Goal: Transaction & Acquisition: Download file/media

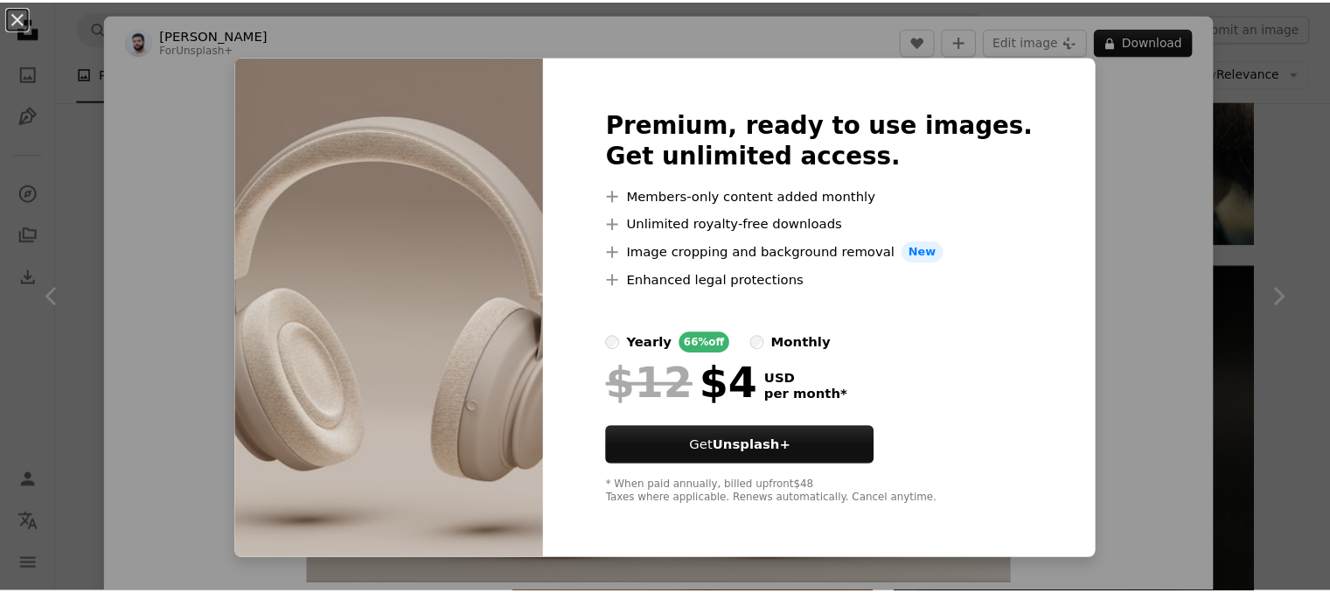
scroll to position [1224, 0]
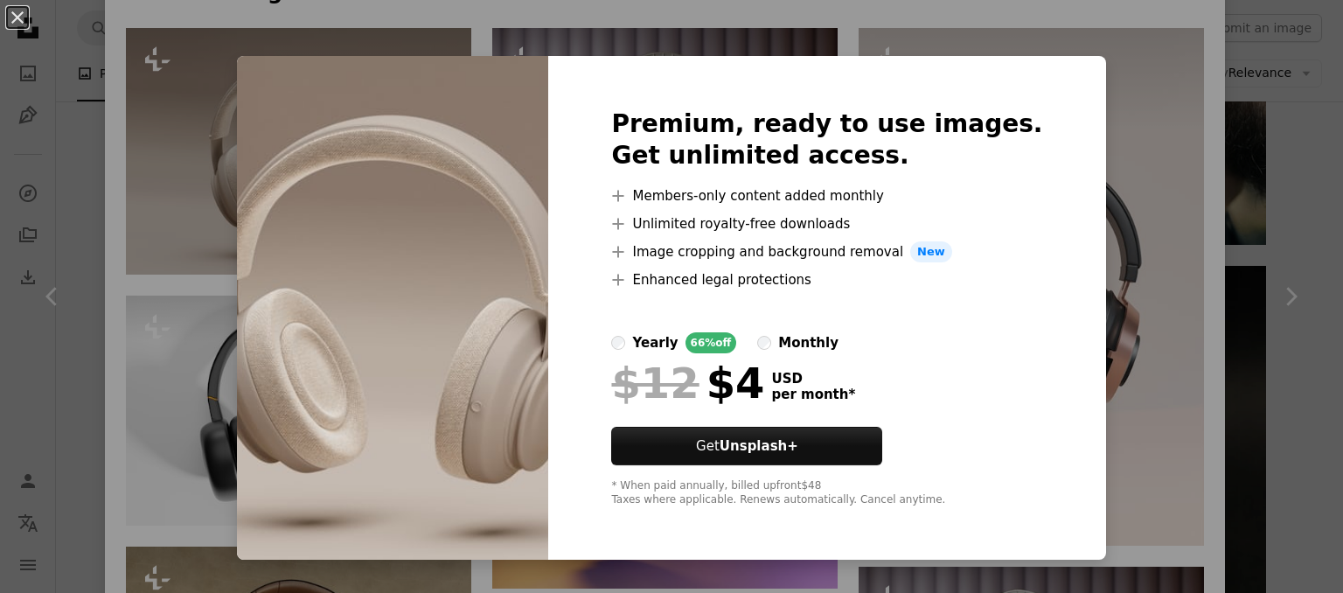
click at [1196, 24] on div "An X shape Premium, ready to use images. Get unlimited access. A plus sign Memb…" at bounding box center [671, 296] width 1343 height 593
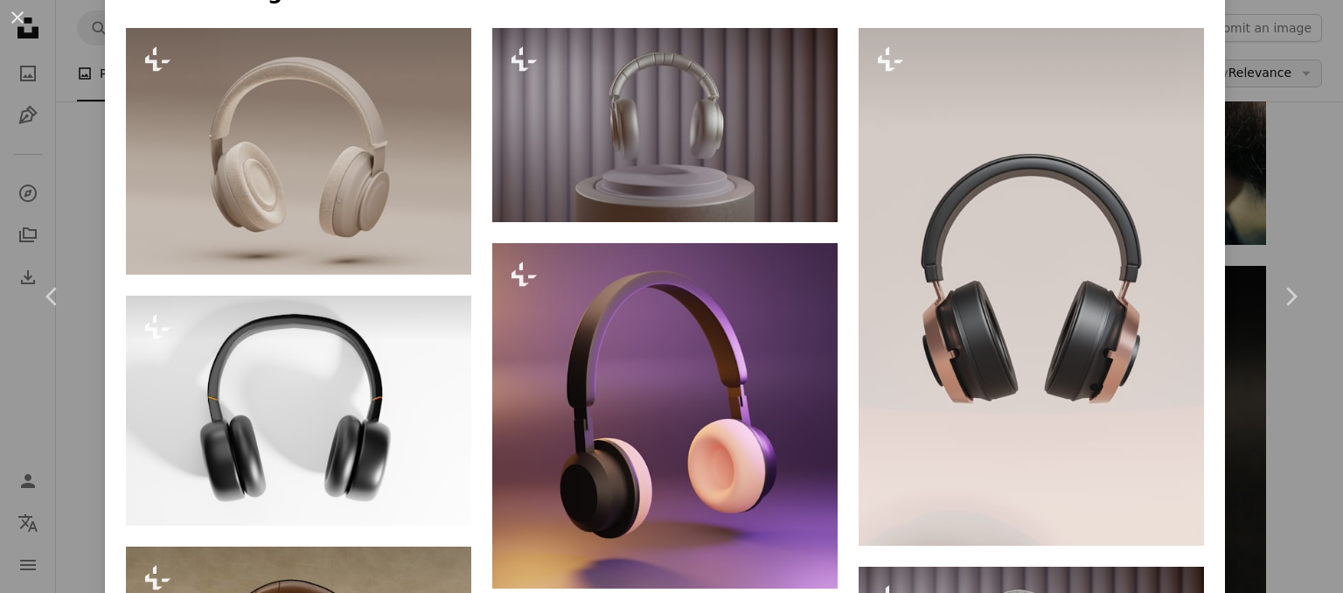
click at [1270, 85] on div "An X shape Chevron left Chevron right [PERSON_NAME] For Unsplash+ A heart A plu…" at bounding box center [671, 296] width 1343 height 593
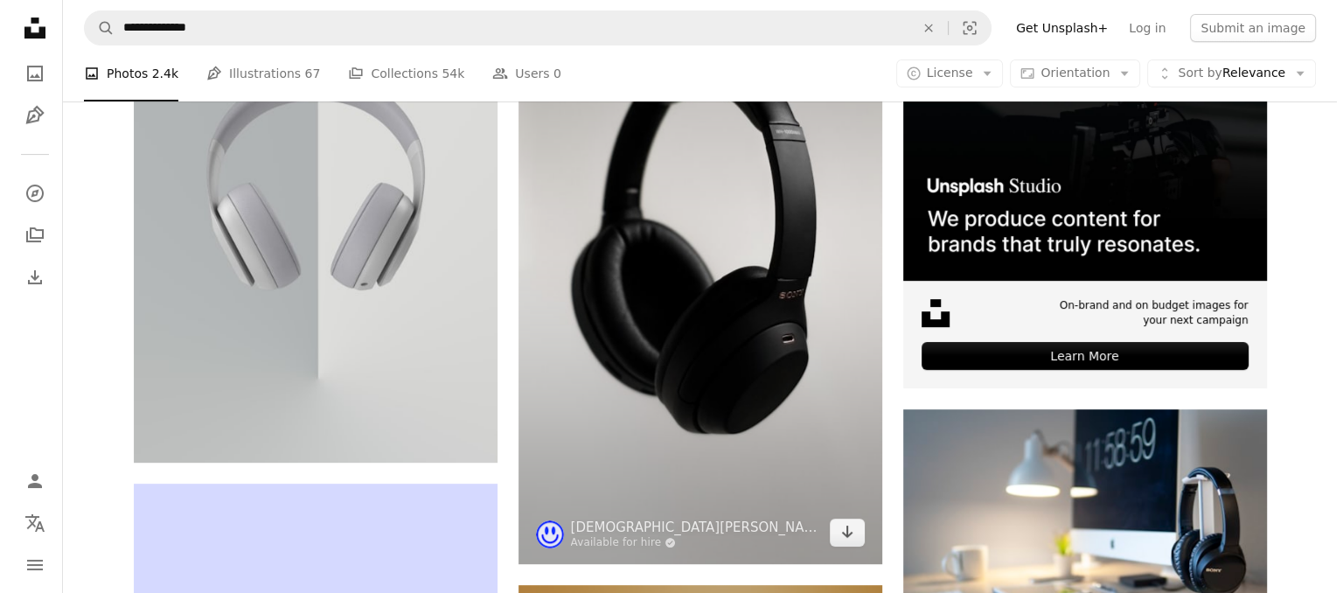
scroll to position [591, 0]
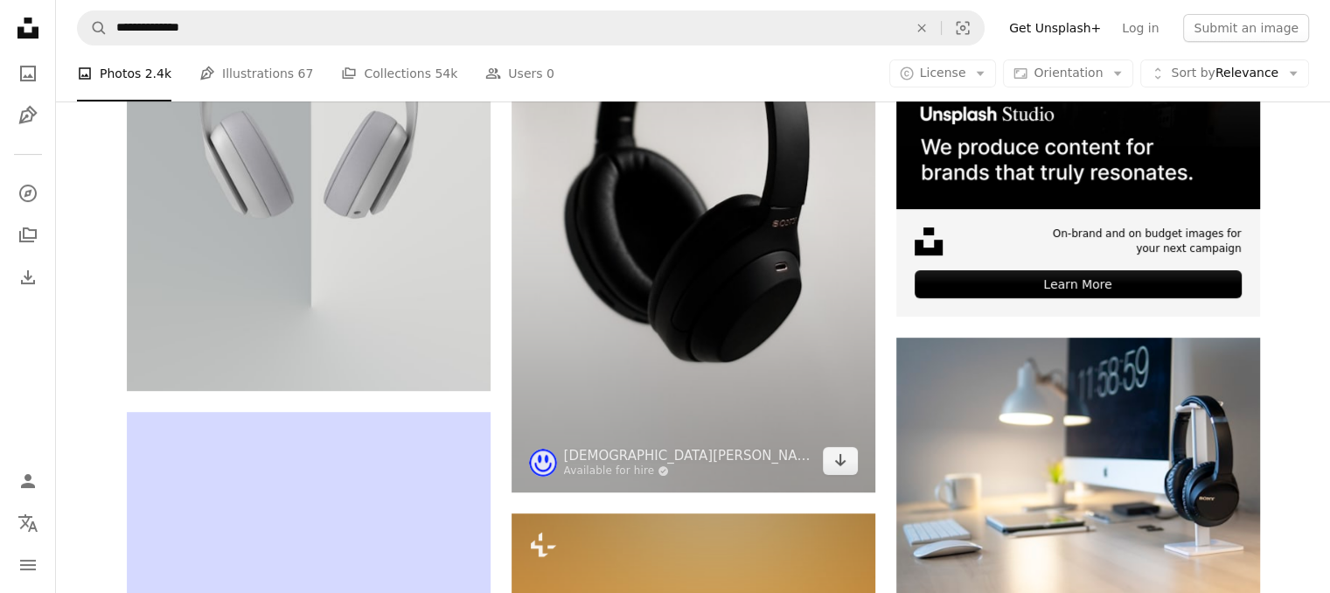
click at [688, 275] on img at bounding box center [694, 168] width 364 height 647
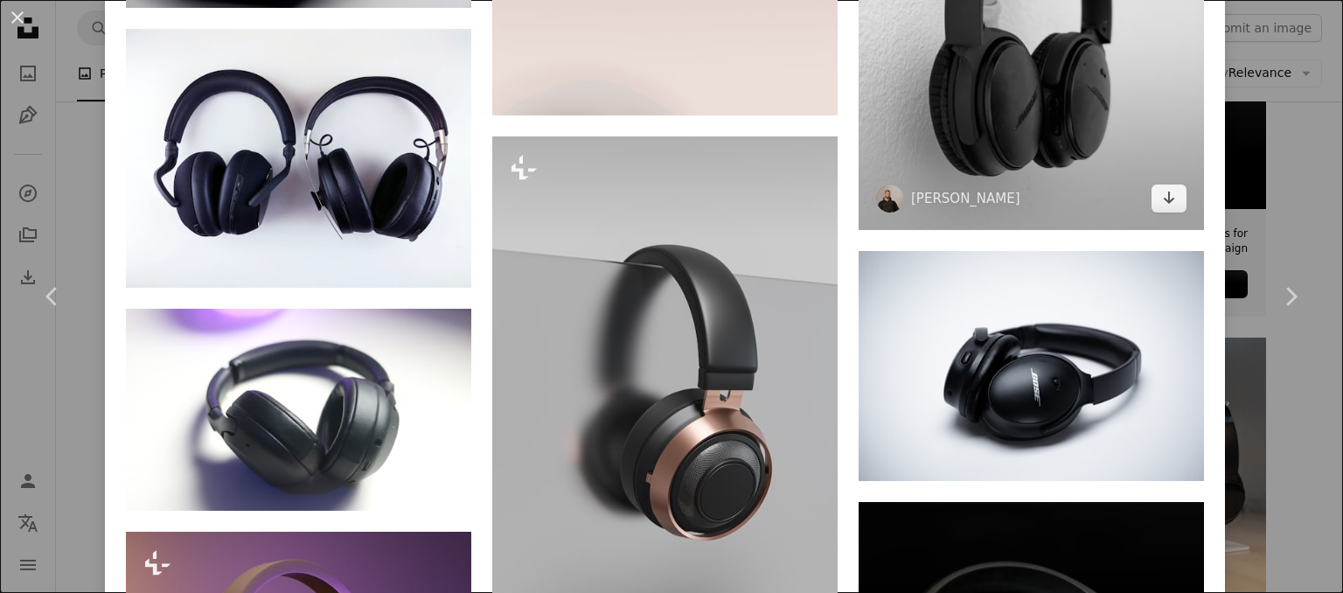
scroll to position [2974, 0]
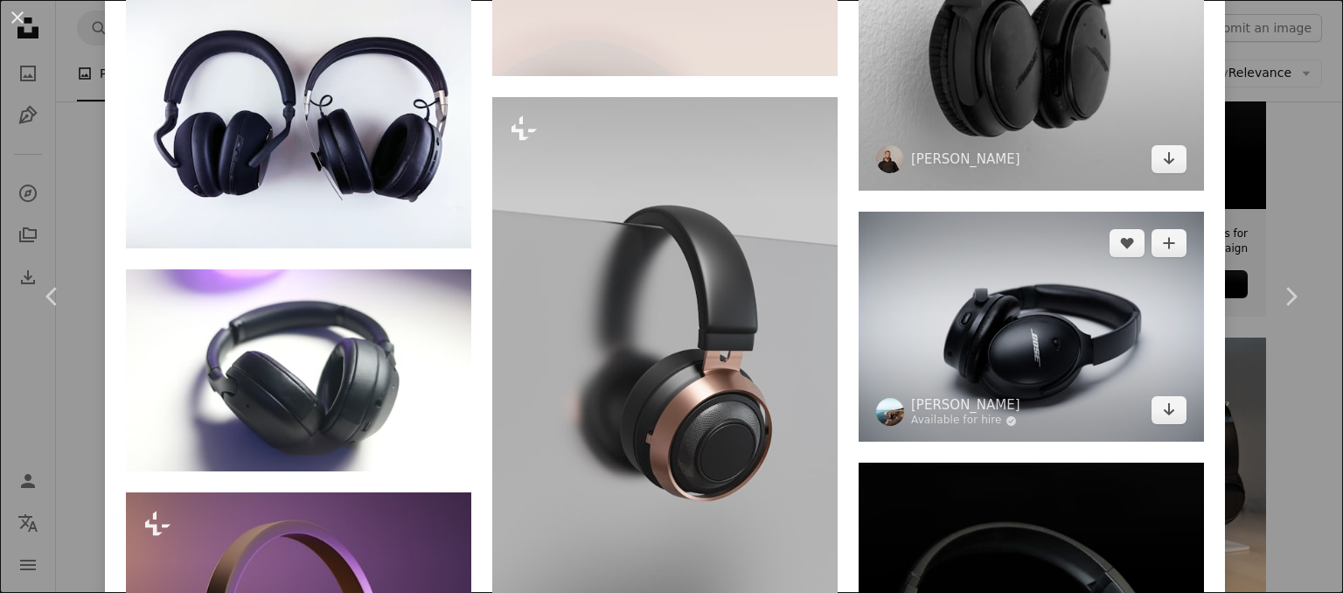
click at [1057, 337] on img at bounding box center [1031, 327] width 345 height 230
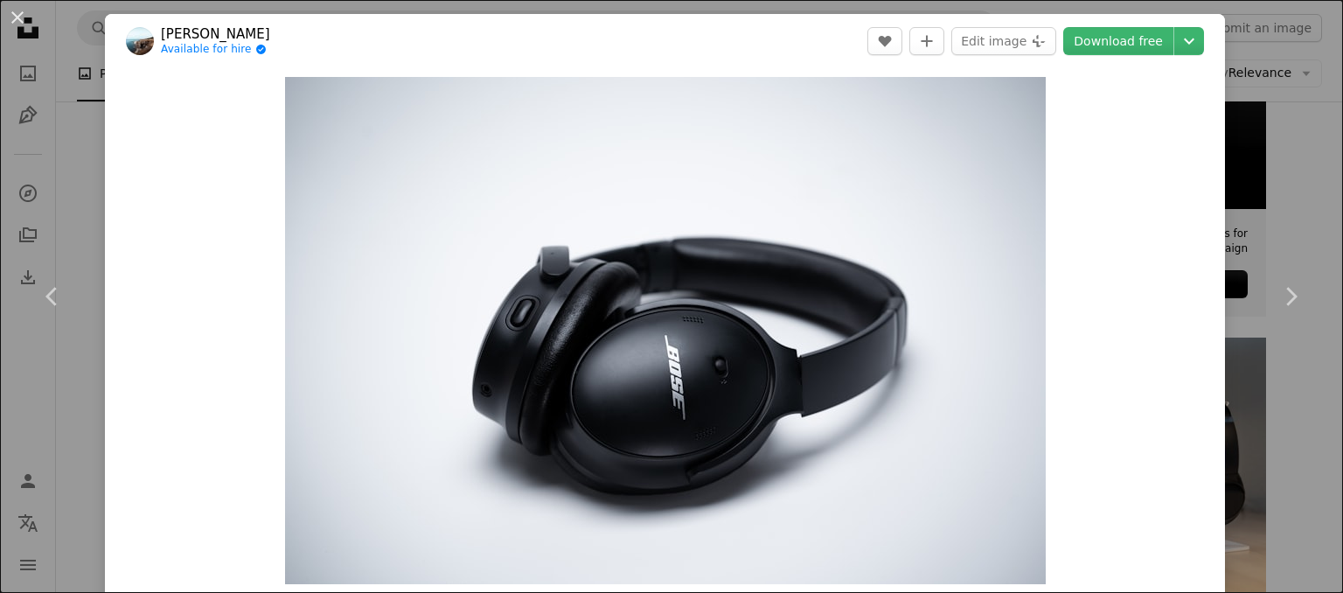
click at [1274, 166] on div "An X shape Chevron left Chevron right [PERSON_NAME] Available for hire A checkm…" at bounding box center [671, 296] width 1343 height 593
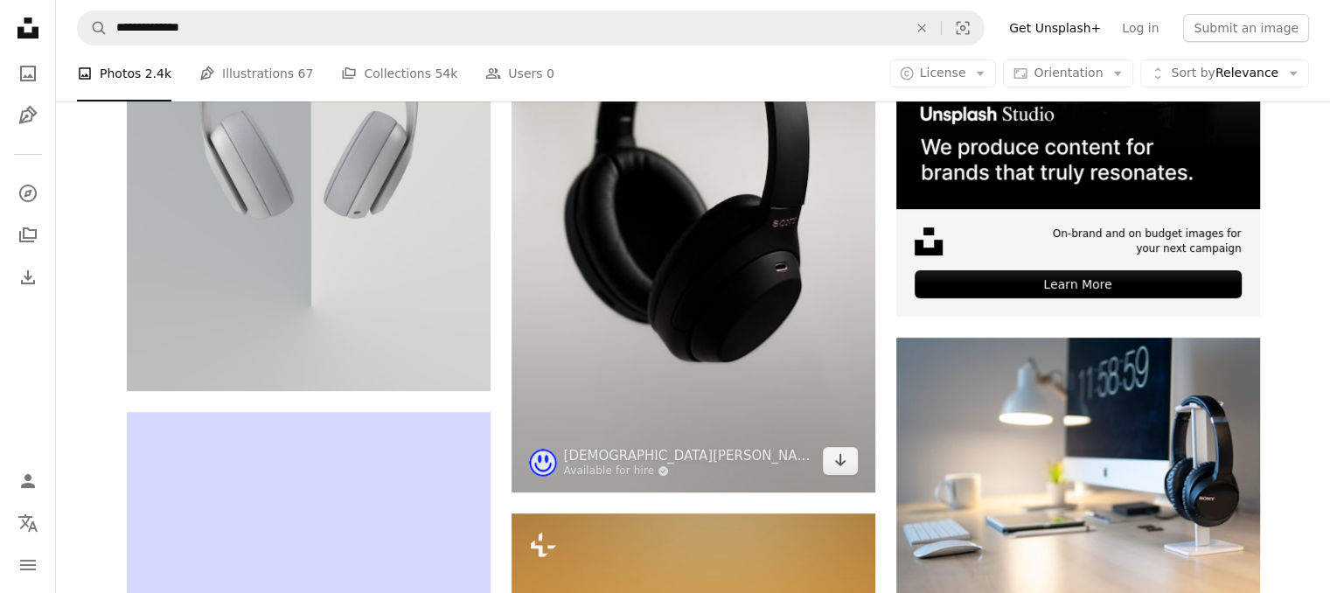
click at [791, 205] on img at bounding box center [694, 168] width 364 height 647
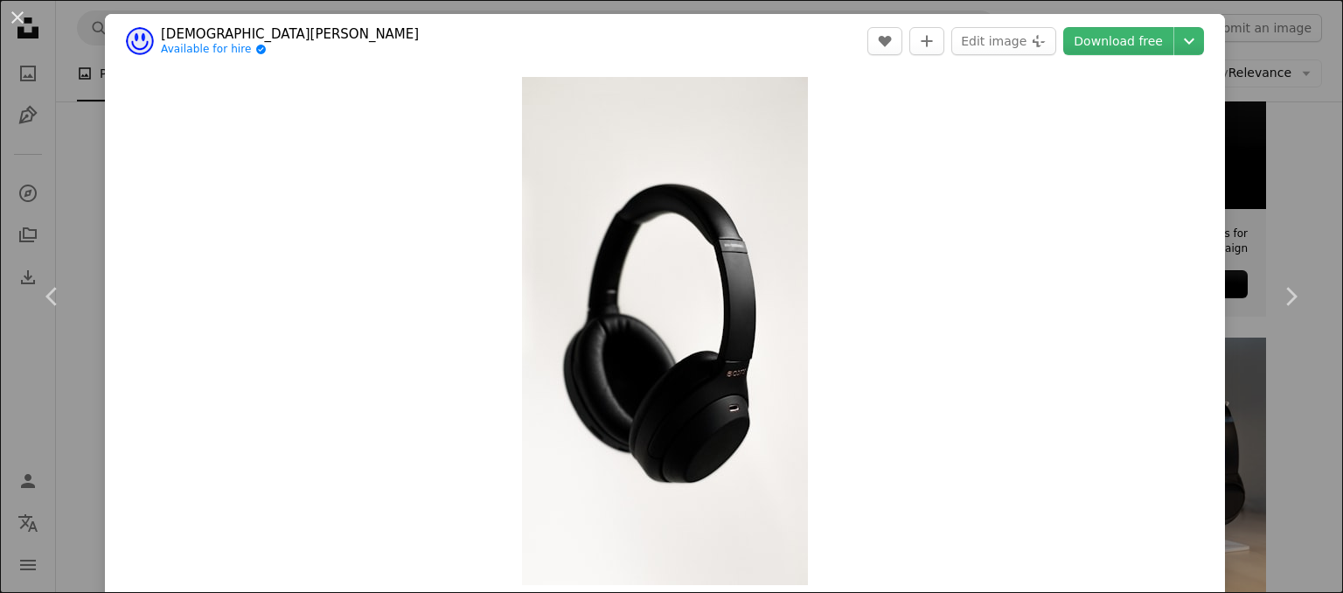
click at [1207, 195] on div "Zoom in" at bounding box center [665, 331] width 1120 height 526
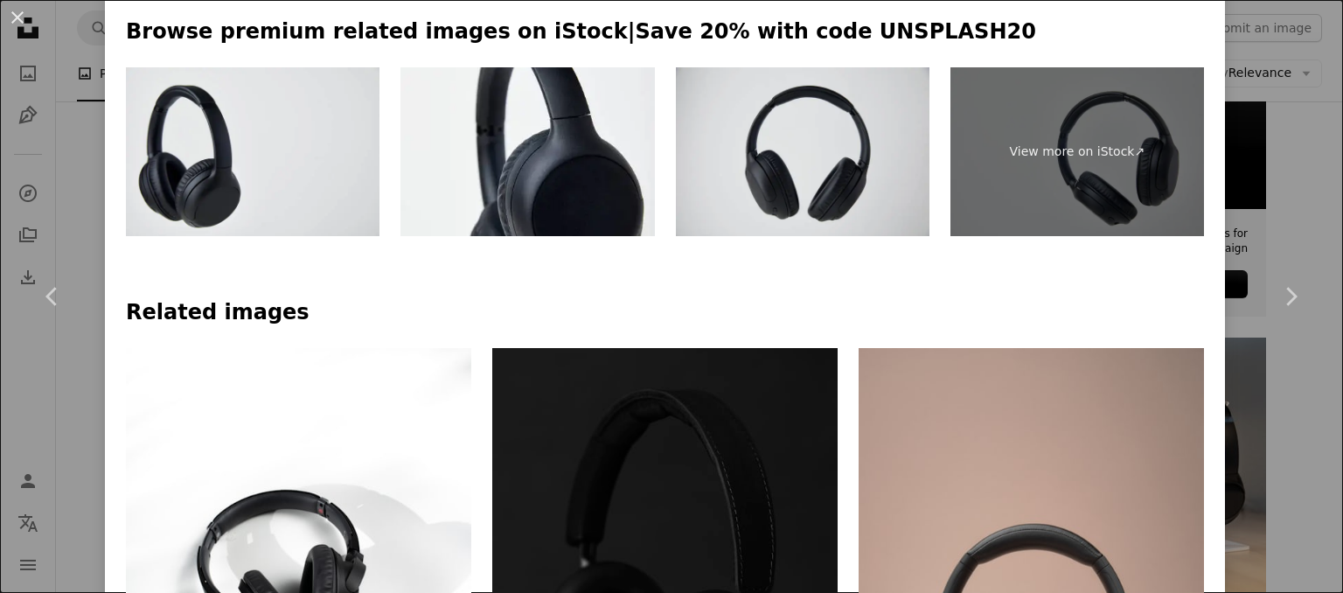
scroll to position [437, 0]
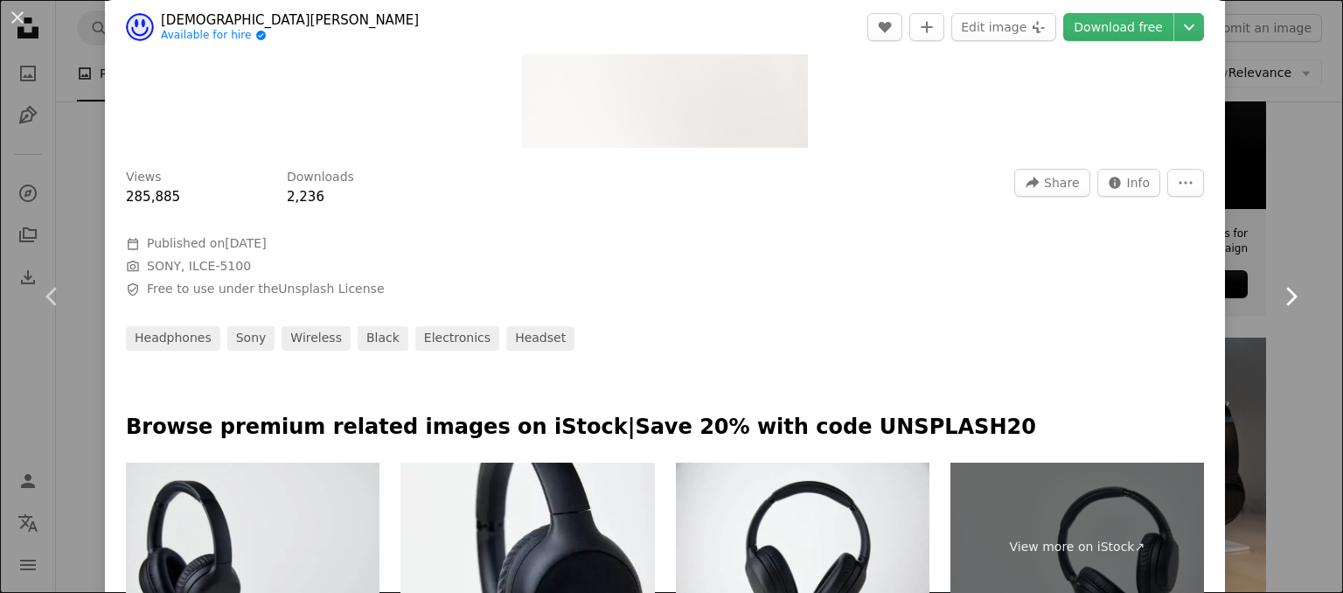
click at [1238, 261] on link "Chevron right" at bounding box center [1290, 297] width 105 height 168
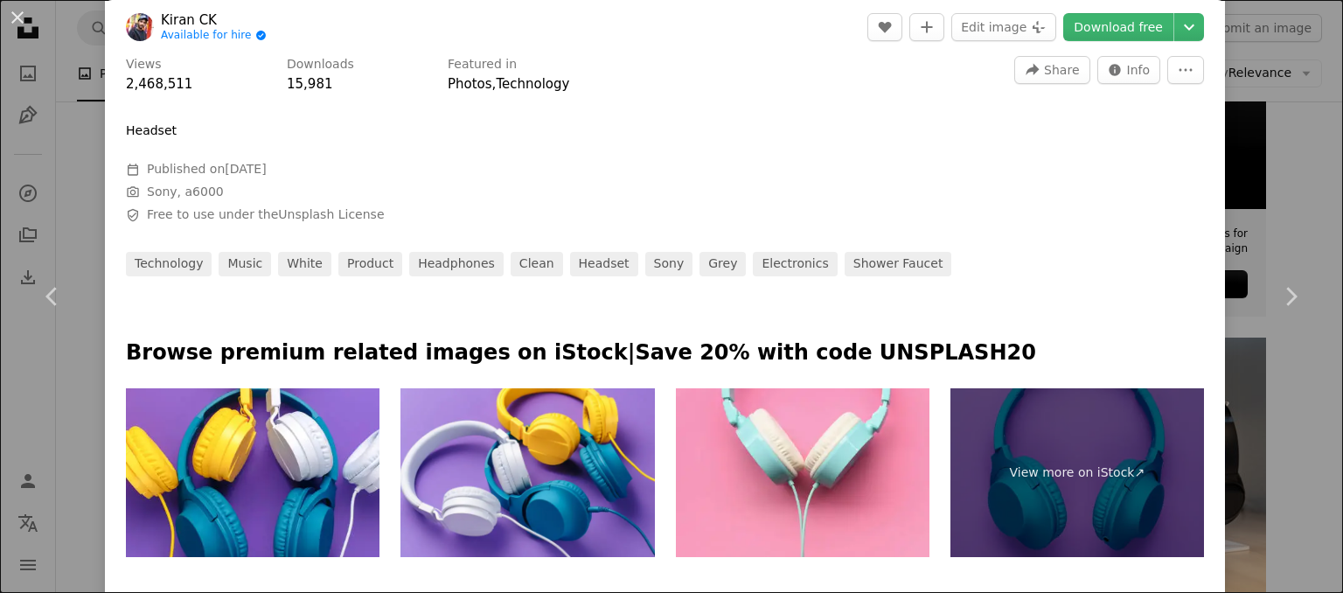
scroll to position [113, 0]
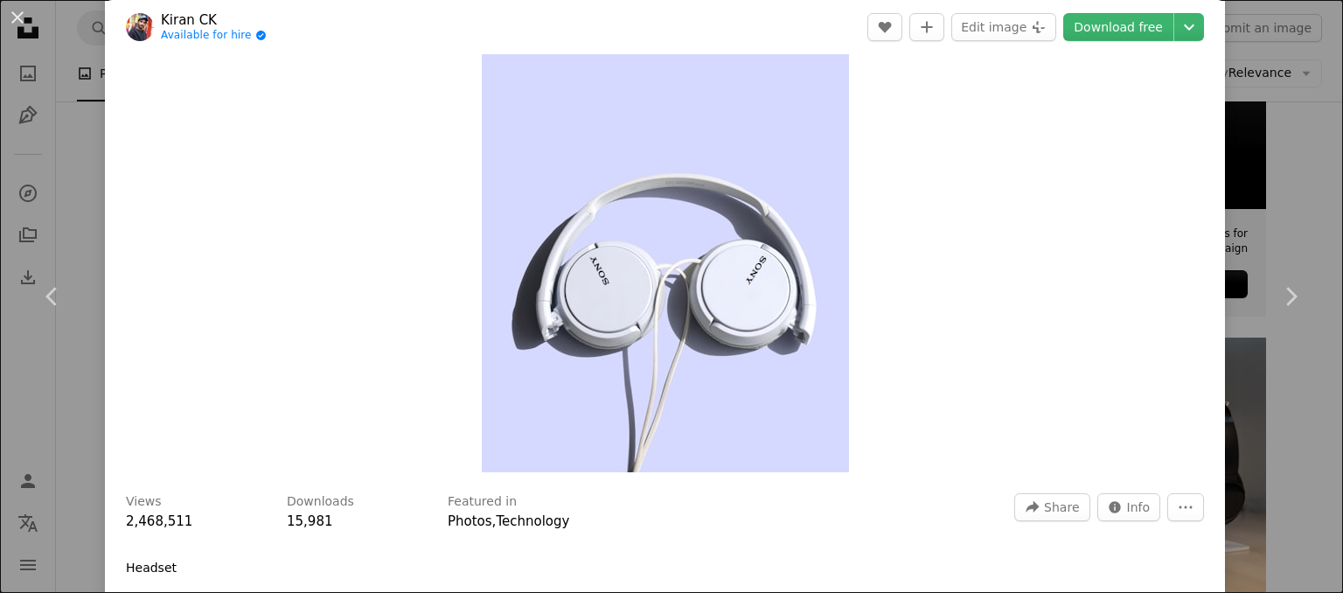
click at [1263, 172] on div "An X shape Chevron left Chevron right Kiran CK Available for hire A checkmark i…" at bounding box center [671, 296] width 1343 height 593
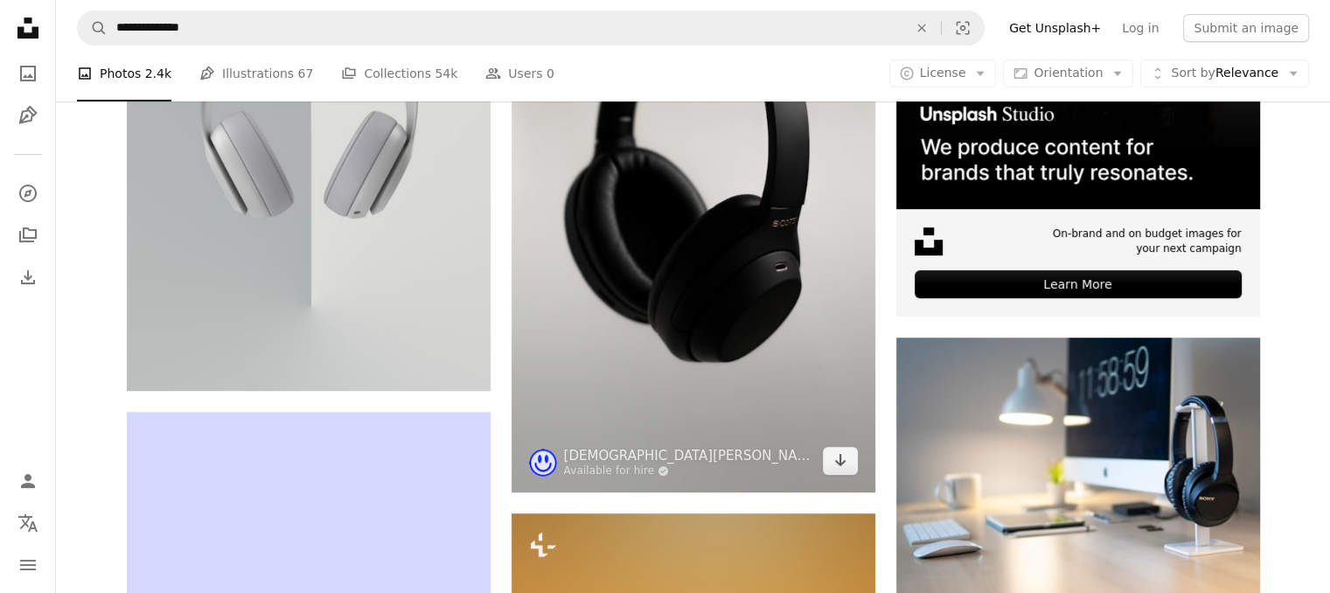
click at [672, 281] on img at bounding box center [694, 168] width 364 height 647
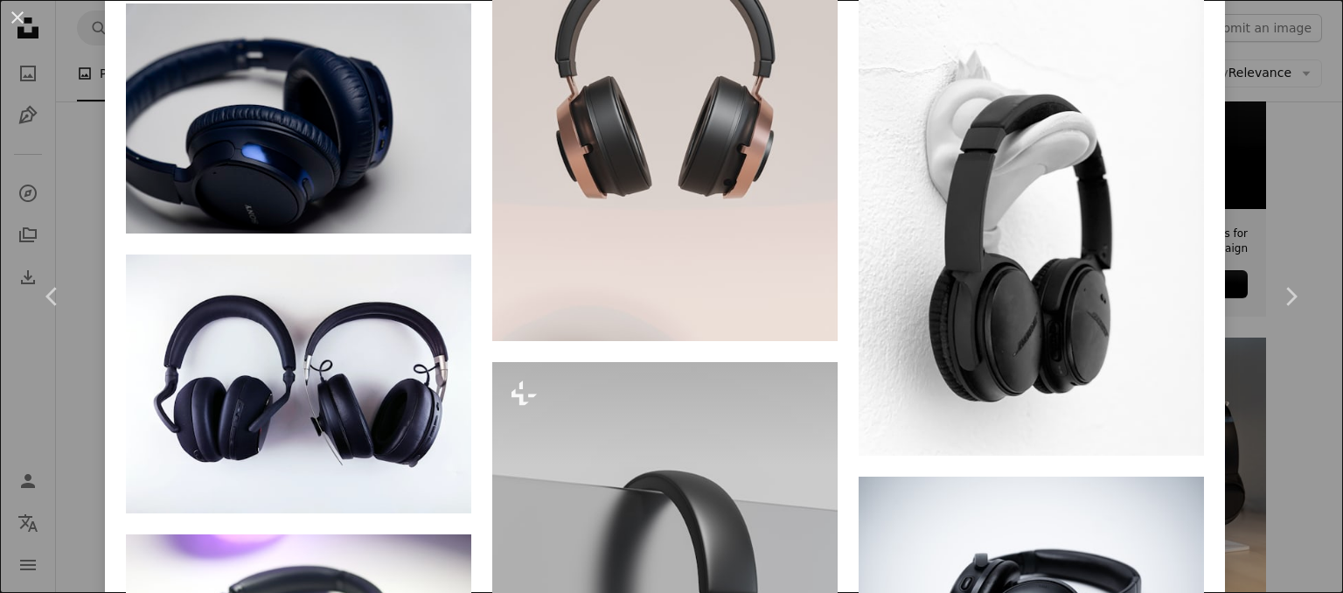
scroll to position [2711, 0]
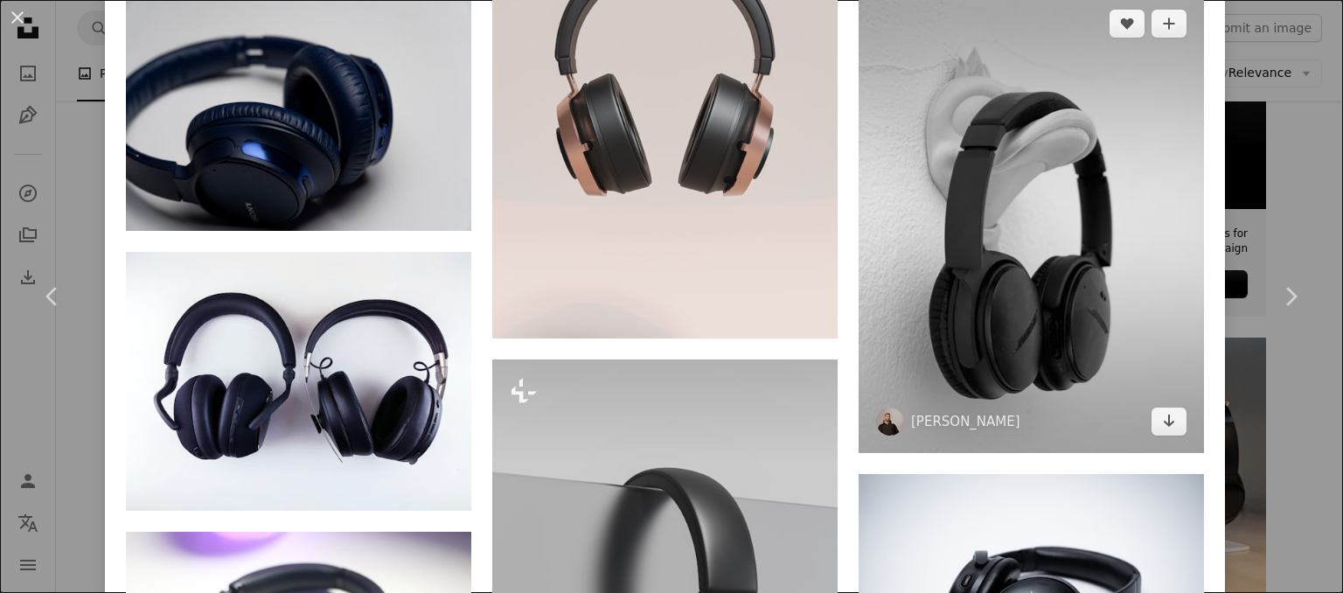
click at [1056, 250] on img at bounding box center [1031, 222] width 345 height 461
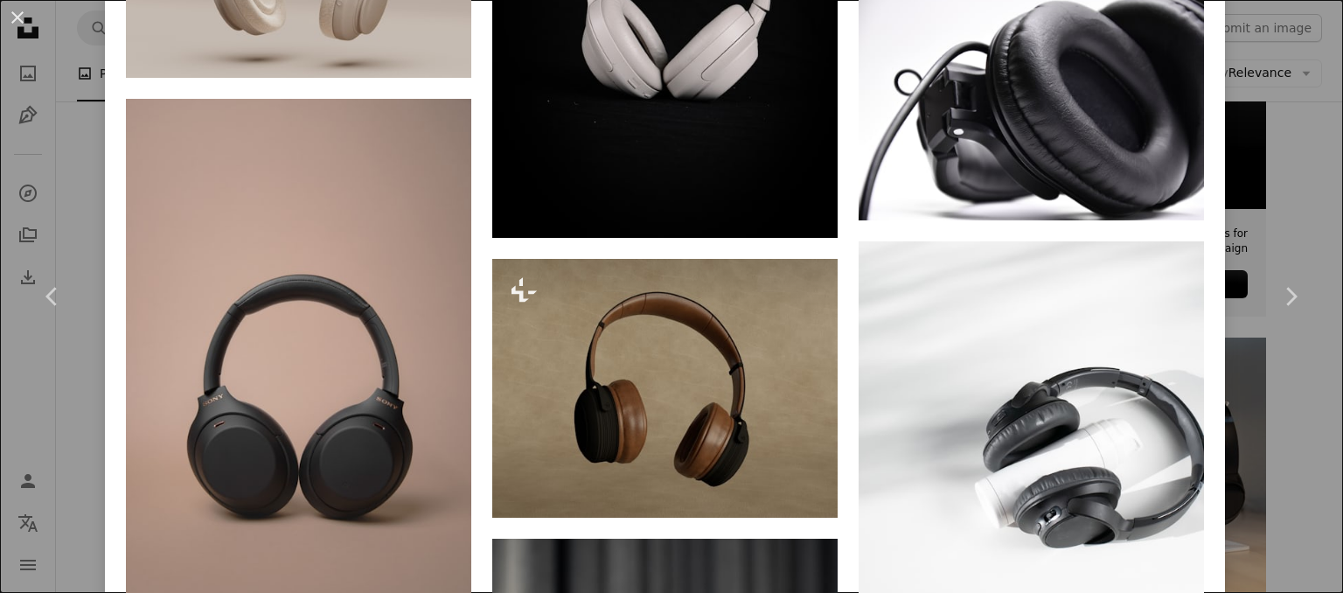
scroll to position [2163, 0]
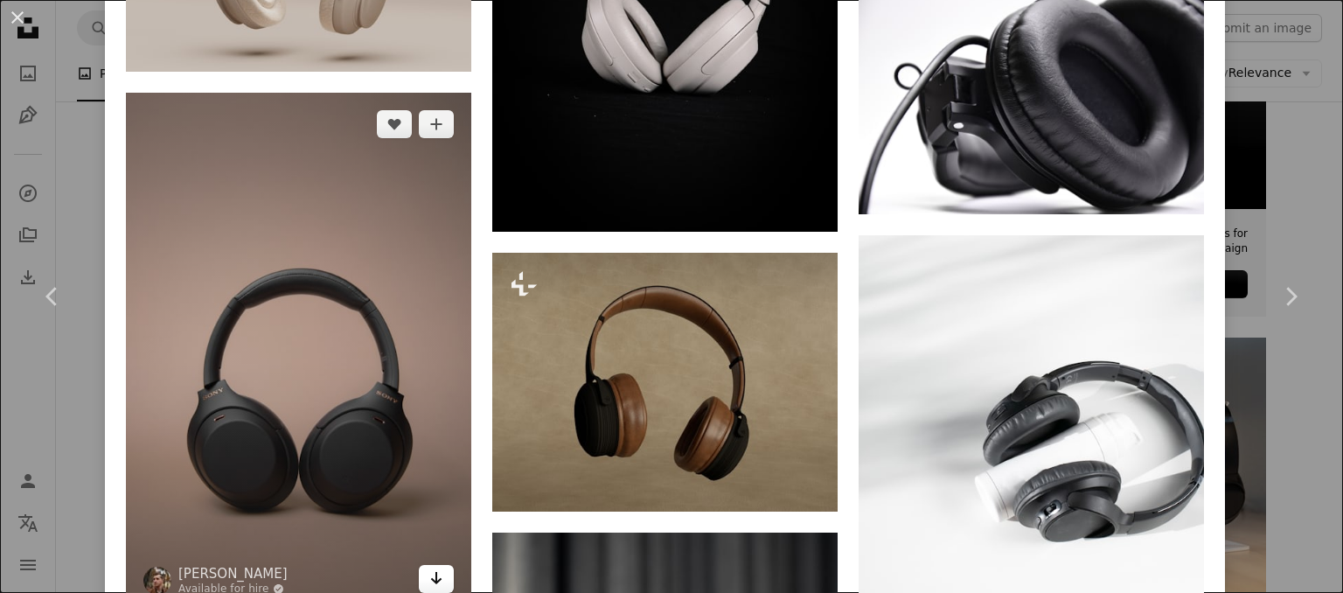
click at [423, 565] on link "Arrow pointing down" at bounding box center [436, 579] width 35 height 28
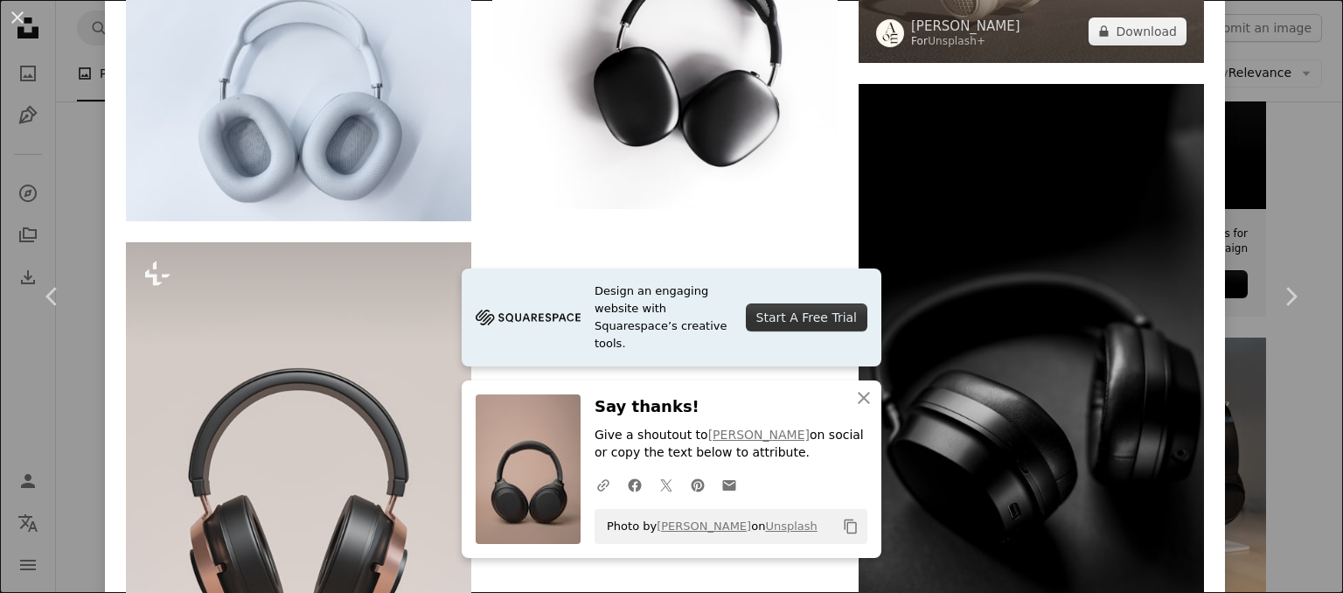
scroll to position [3475, 0]
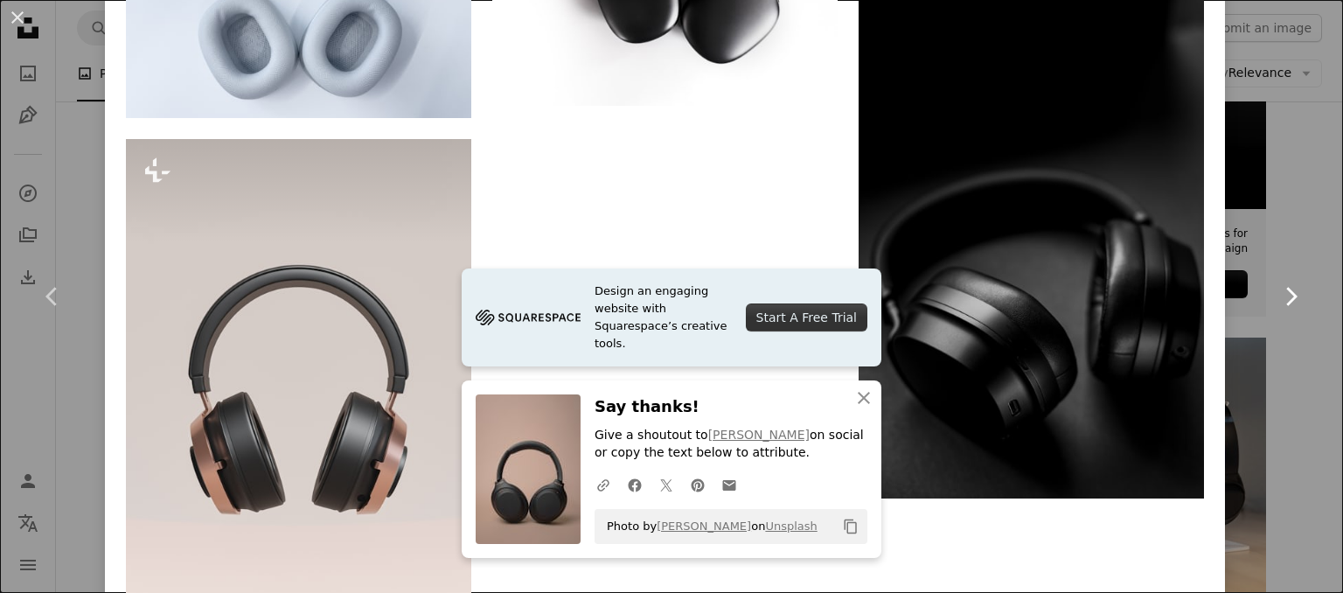
click at [1283, 223] on link "Chevron right" at bounding box center [1290, 297] width 105 height 168
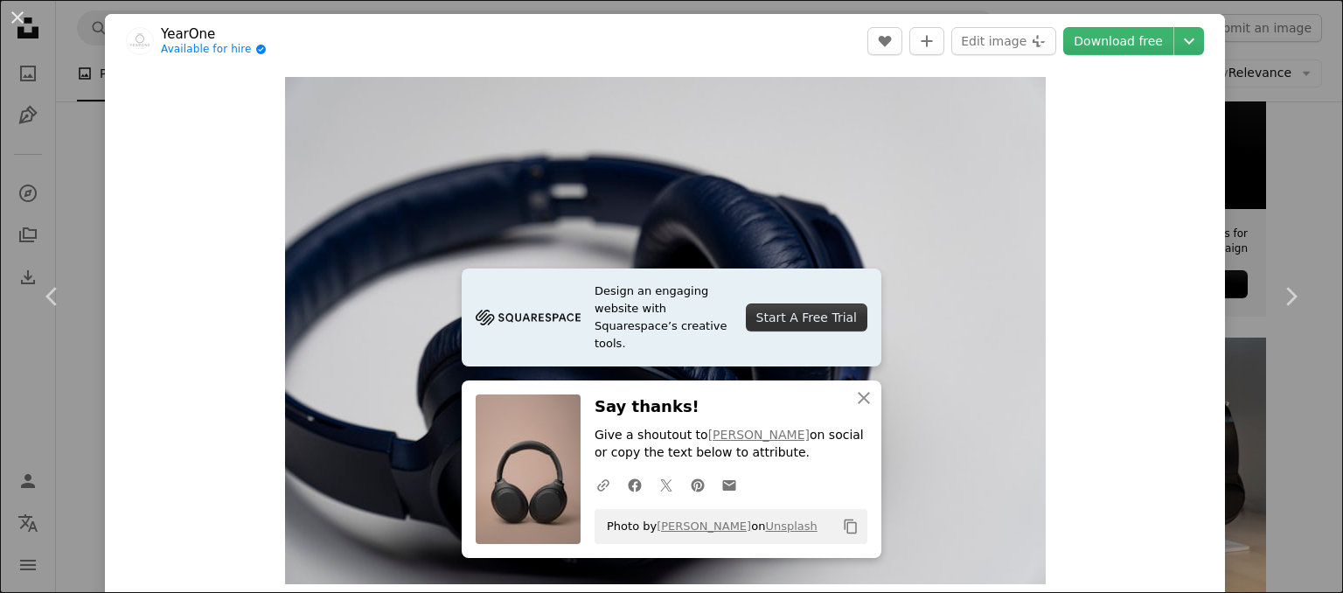
click at [1267, 42] on div "An X shape Chevron left Chevron right YearOne Available for hire A checkmark in…" at bounding box center [671, 296] width 1343 height 593
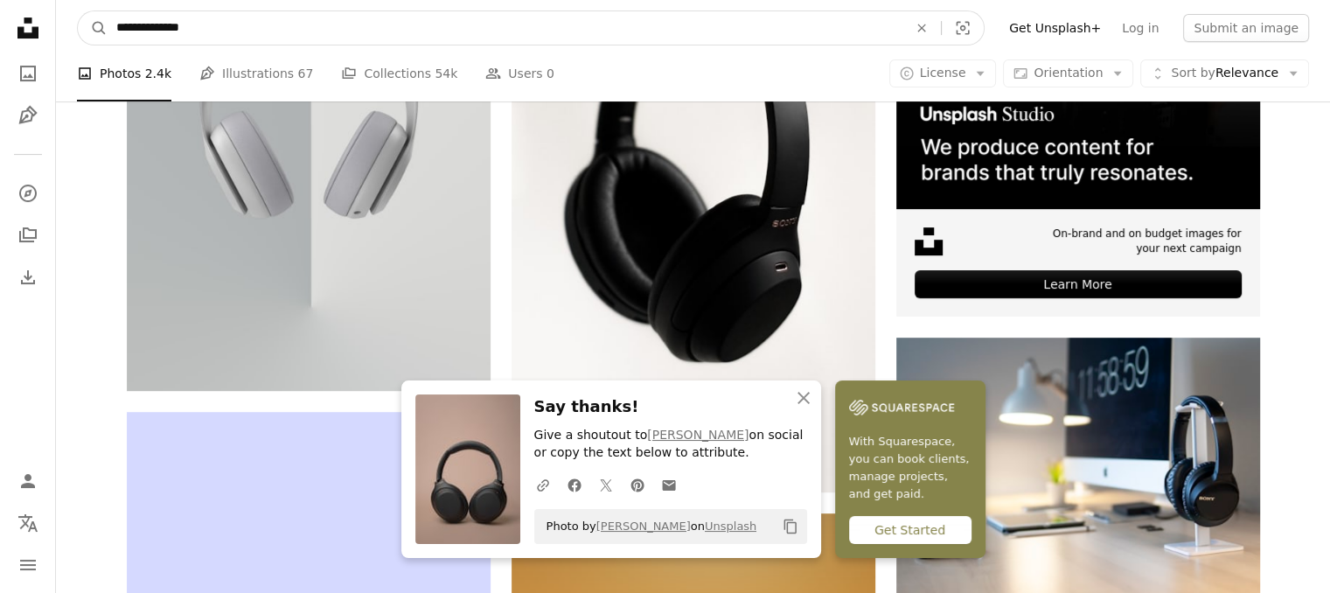
click at [215, 25] on input "**********" at bounding box center [505, 27] width 795 height 33
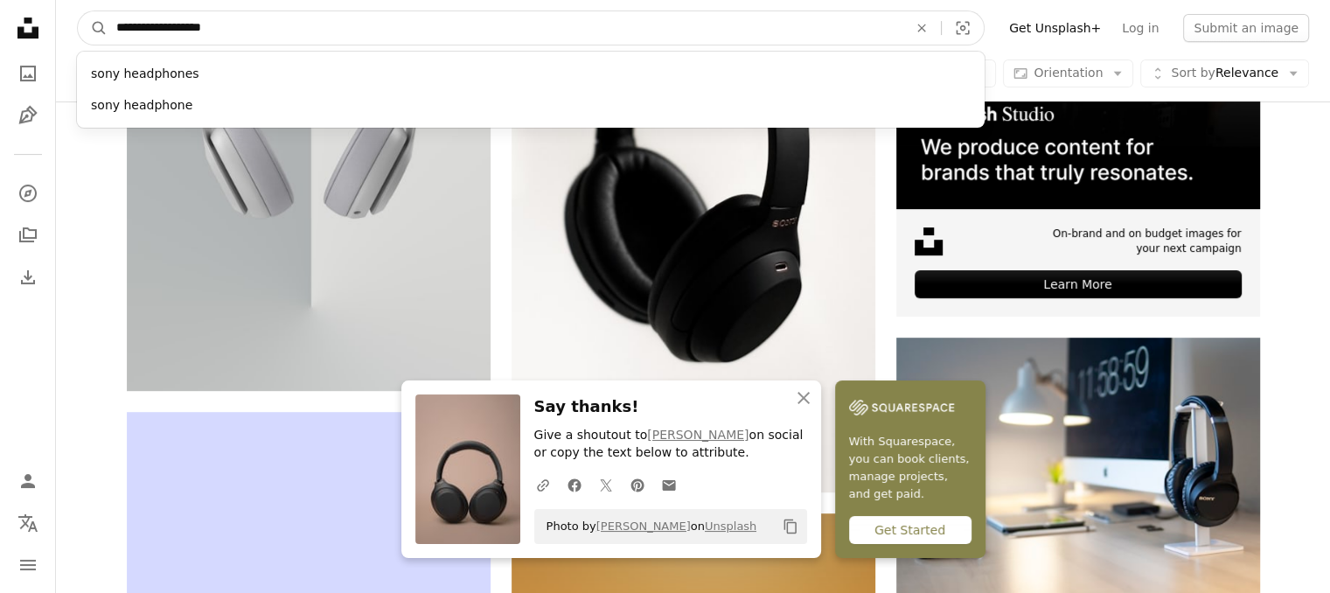
type input "**********"
click at [78, 11] on button "A magnifying glass" at bounding box center [93, 27] width 30 height 33
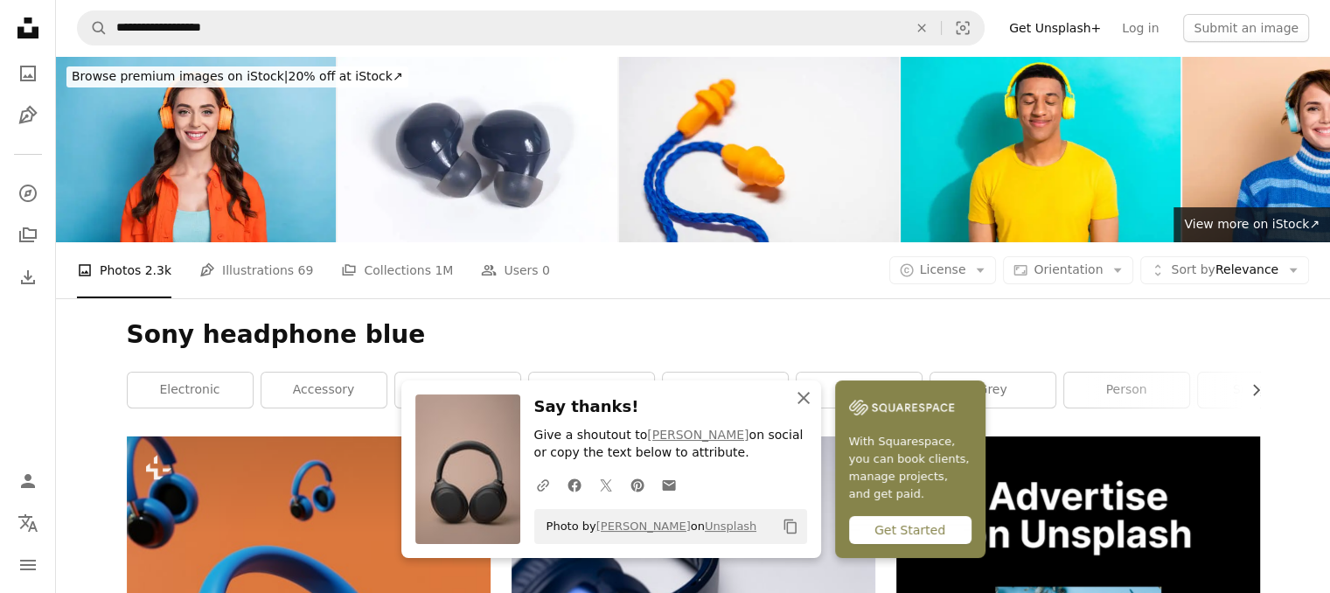
click at [808, 401] on icon "An X shape" at bounding box center [803, 397] width 21 height 21
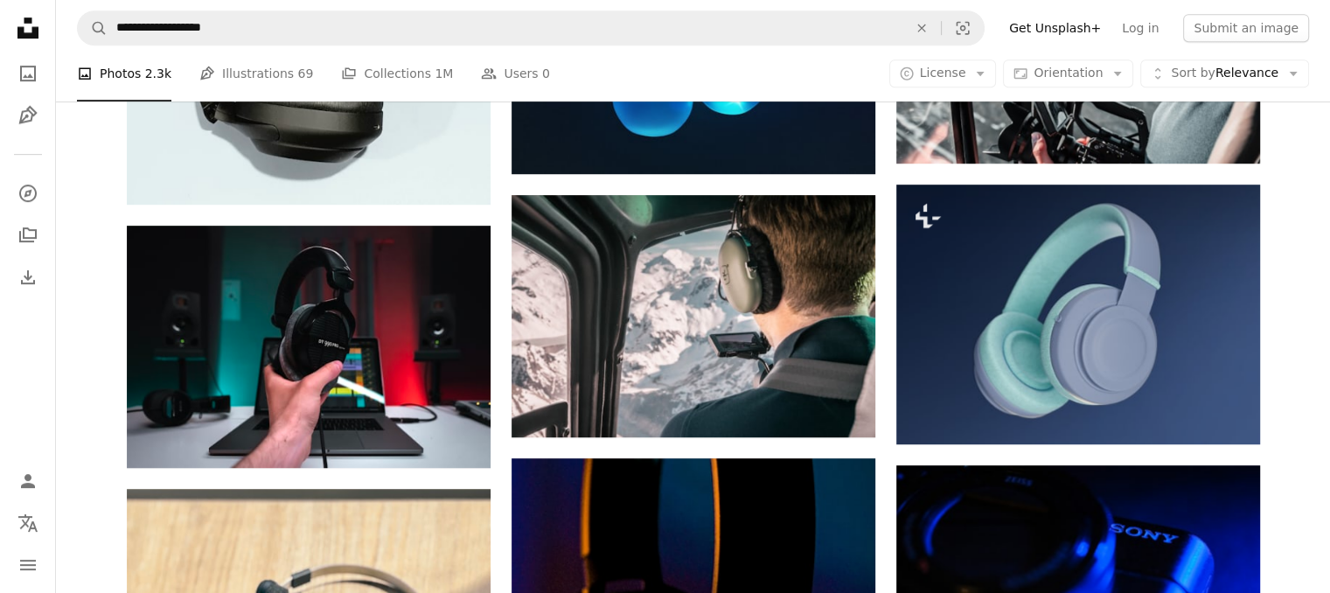
scroll to position [1050, 0]
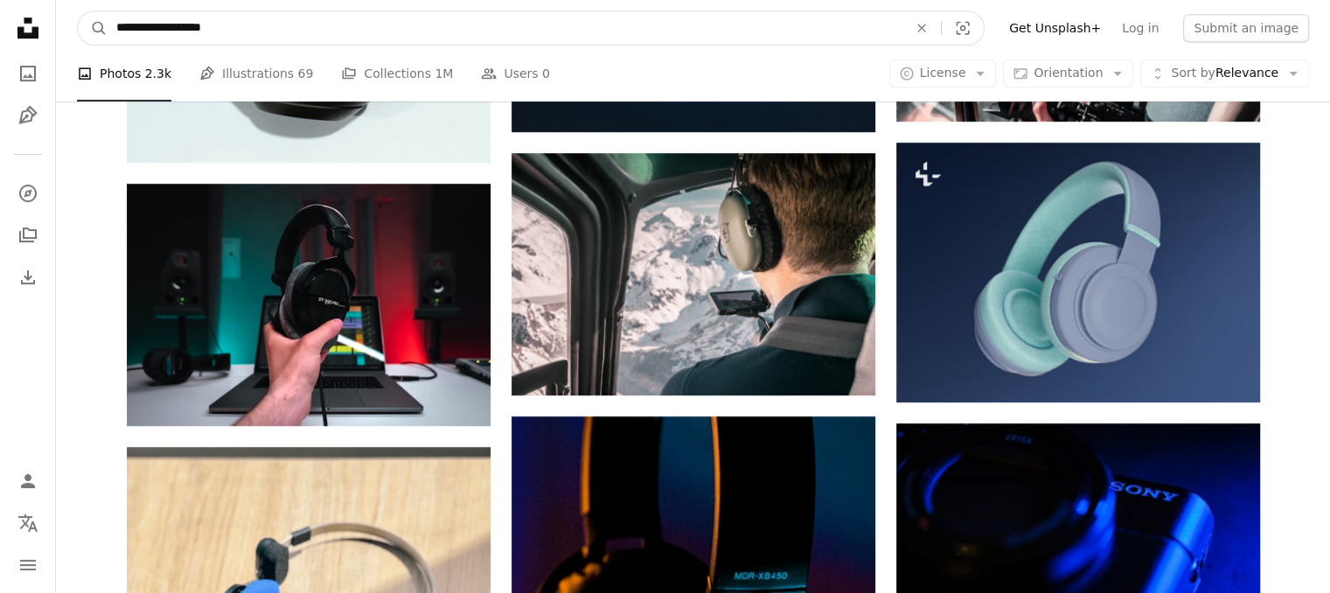
click at [133, 31] on input "**********" at bounding box center [505, 27] width 795 height 33
type input "**********"
click button "A magnifying glass" at bounding box center [93, 27] width 30 height 33
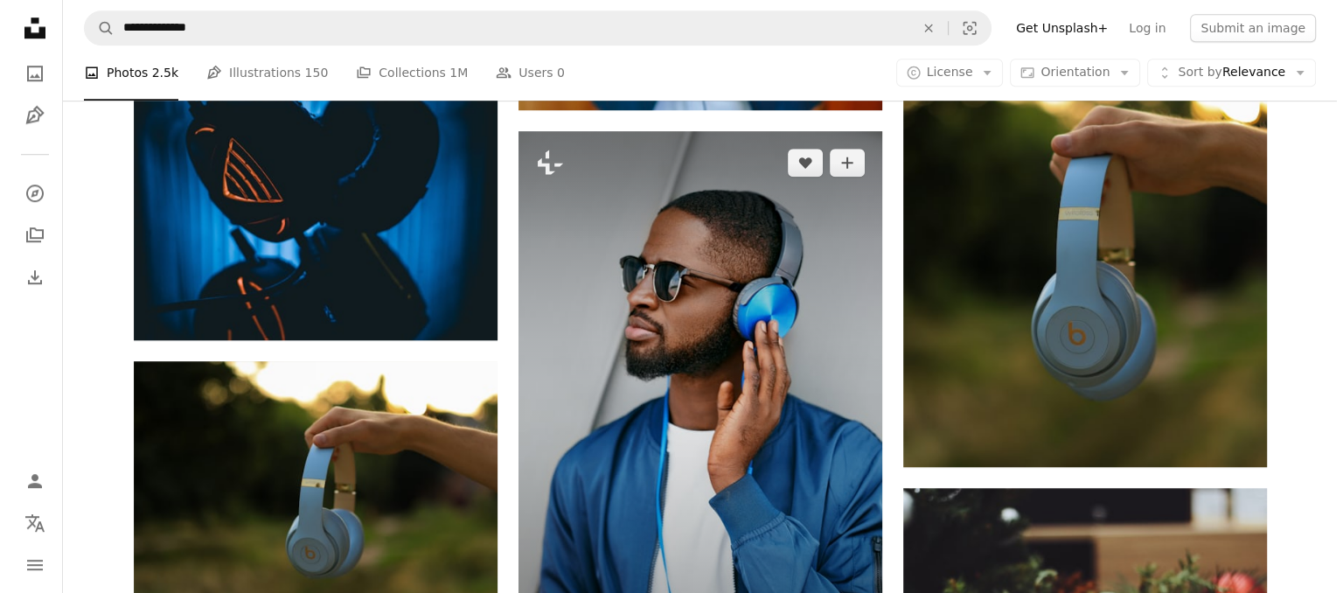
scroll to position [1399, 0]
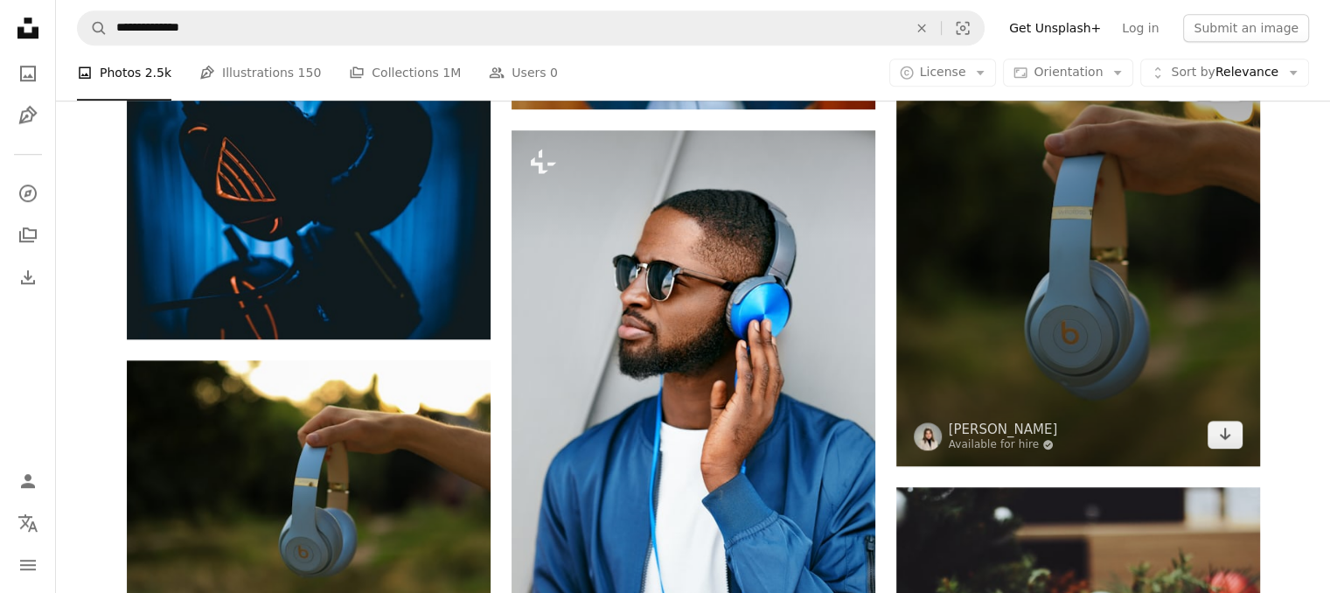
click at [1147, 389] on img at bounding box center [1078, 260] width 364 height 409
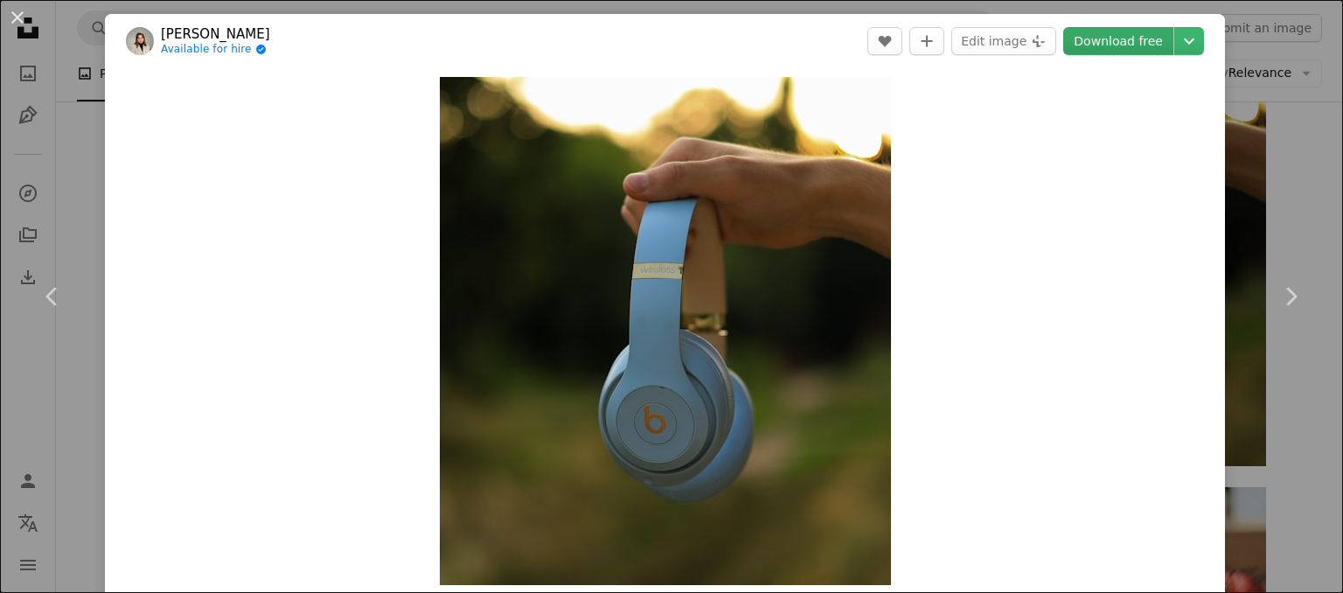
click at [1116, 37] on link "Download free" at bounding box center [1119, 41] width 110 height 28
